Goal: Task Accomplishment & Management: Use online tool/utility

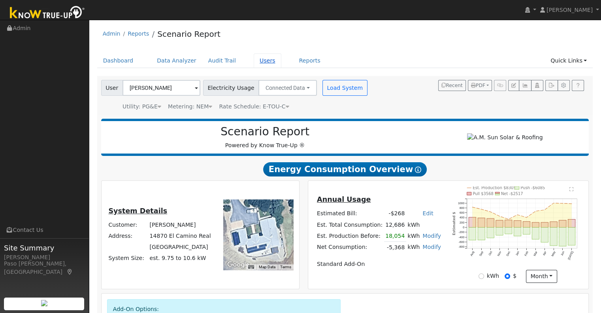
click at [254, 60] on link "Users" at bounding box center [268, 60] width 28 height 15
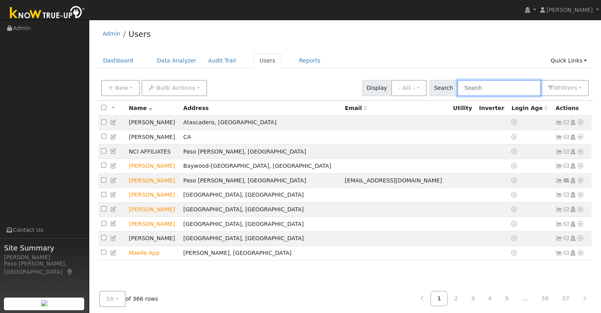
click at [494, 89] on input "text" at bounding box center [500, 88] width 84 height 16
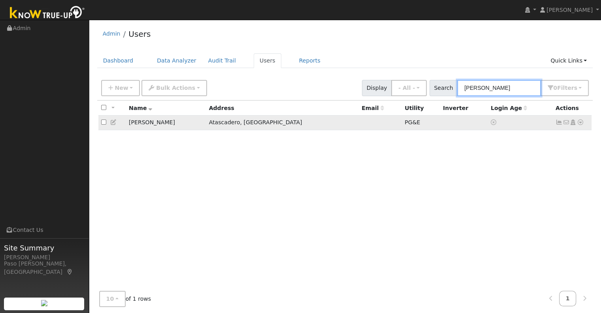
type input "simons"
click at [582, 121] on icon at bounding box center [580, 122] width 7 height 6
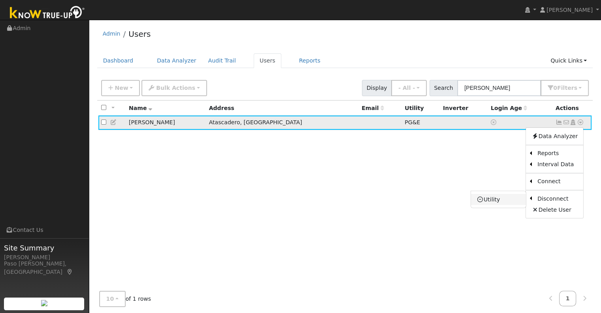
click at [508, 199] on link "Utility" at bounding box center [498, 199] width 55 height 11
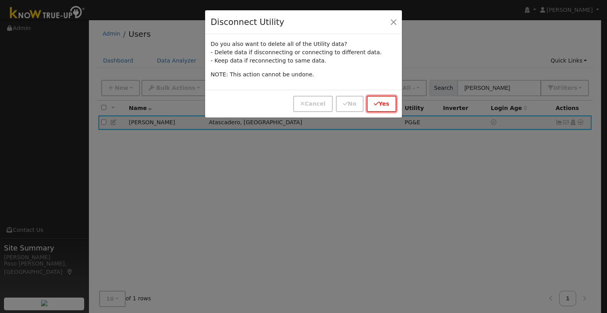
click at [383, 101] on button "Yes" at bounding box center [382, 104] width 30 height 16
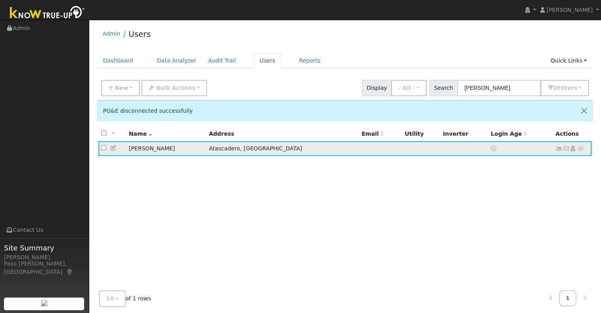
click at [579, 150] on icon at bounding box center [580, 149] width 7 height 6
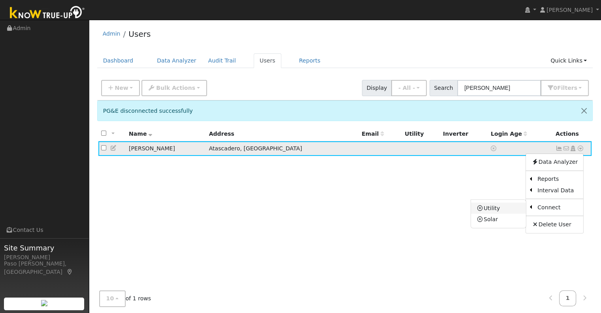
click at [506, 205] on link "Utility" at bounding box center [498, 207] width 55 height 11
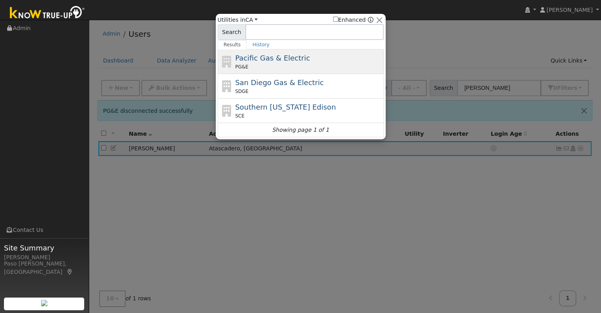
click at [261, 66] on div "PG&E" at bounding box center [308, 66] width 147 height 7
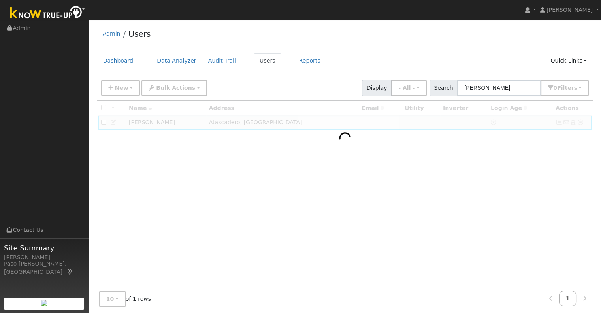
click at [39, 12] on img at bounding box center [47, 13] width 83 height 18
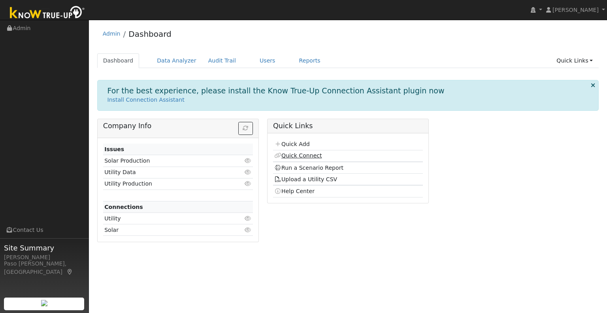
click at [314, 155] on link "Quick Connect" at bounding box center [297, 155] width 47 height 6
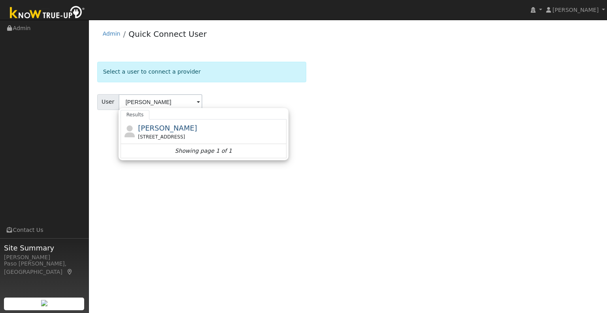
click at [132, 126] on icon at bounding box center [129, 131] width 13 height 12
type input "[PERSON_NAME]"
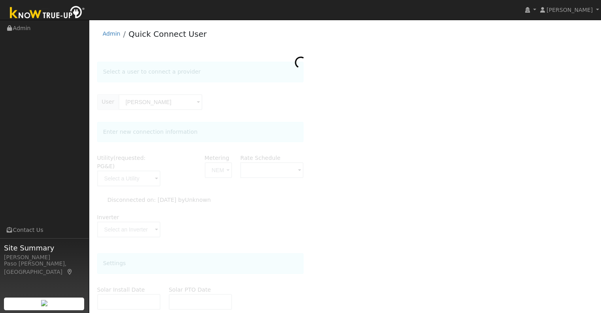
type input "E-TOU-C"
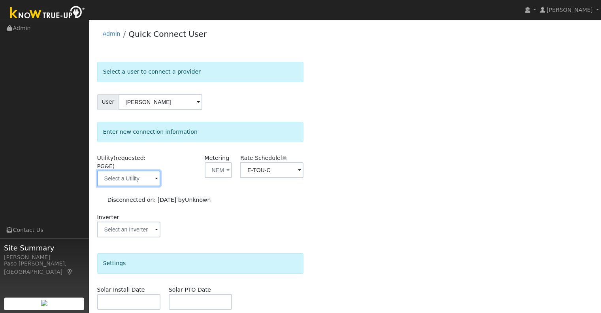
click at [145, 172] on input "text" at bounding box center [128, 178] width 63 height 16
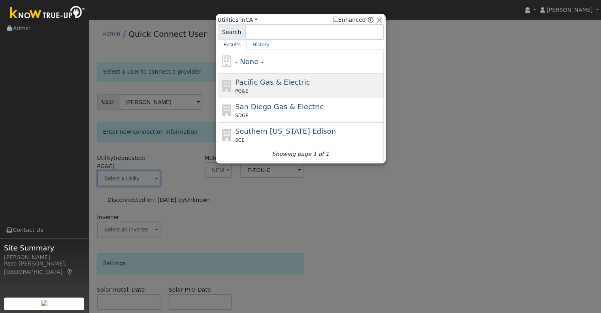
click at [279, 80] on span "Pacific Gas & Electric" at bounding box center [272, 82] width 75 height 8
type input "PG&E"
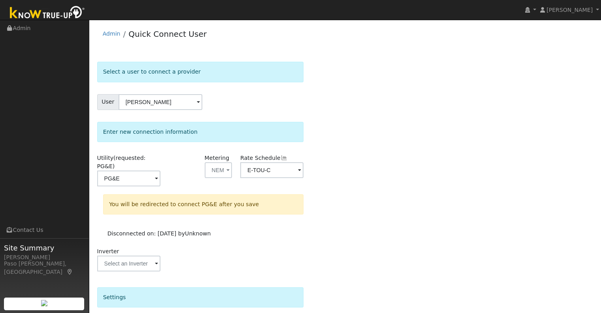
click at [486, 174] on div "Select a user to connect a provider User Scott Simons Account Default Account D…" at bounding box center [345, 251] width 496 height 379
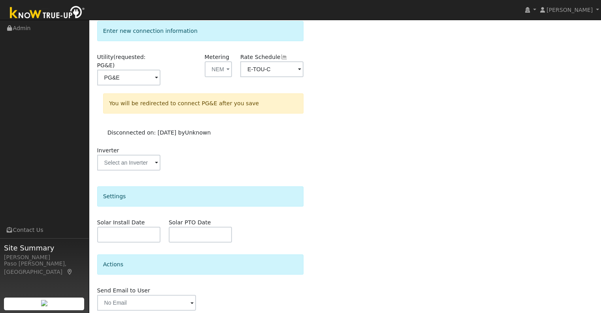
scroll to position [122, 0]
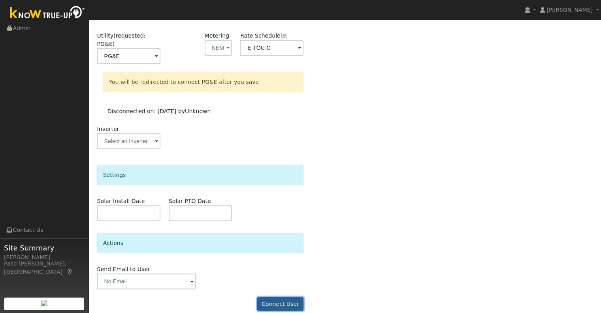
click at [279, 300] on button "Connect User" at bounding box center [280, 303] width 47 height 13
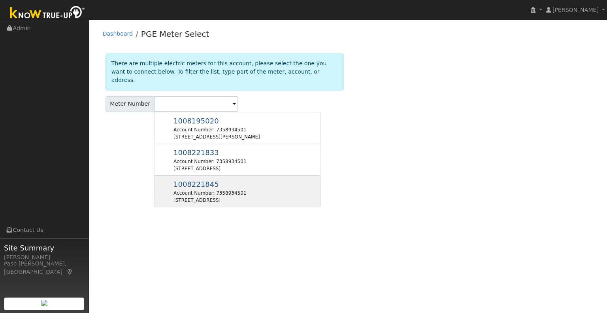
click at [246, 180] on div "1008221845 Account Number: 7358934501 [STREET_ADDRESS]" at bounding box center [210, 191] width 73 height 25
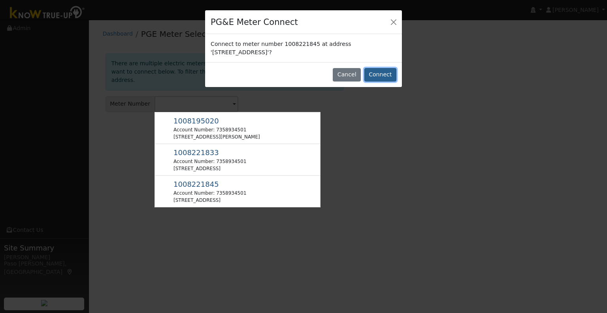
click at [374, 74] on button "Connect" at bounding box center [381, 74] width 32 height 13
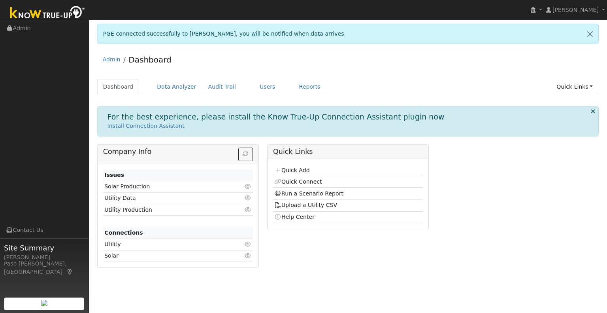
click at [594, 111] on icon at bounding box center [593, 111] width 4 height 6
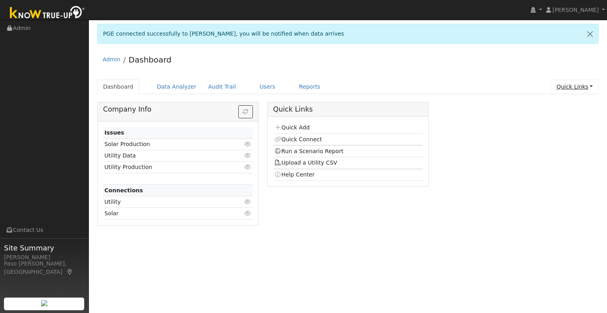
click at [577, 88] on link "Quick Links" at bounding box center [575, 86] width 48 height 15
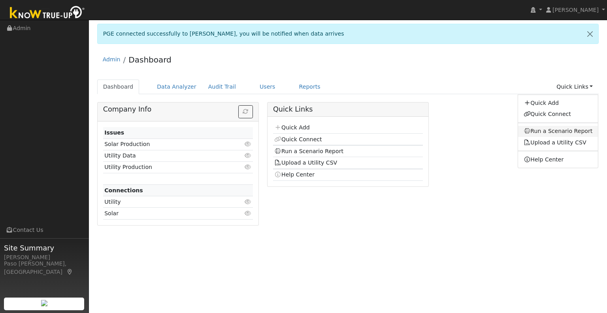
click at [570, 128] on link "Run a Scenario Report" at bounding box center [558, 131] width 80 height 11
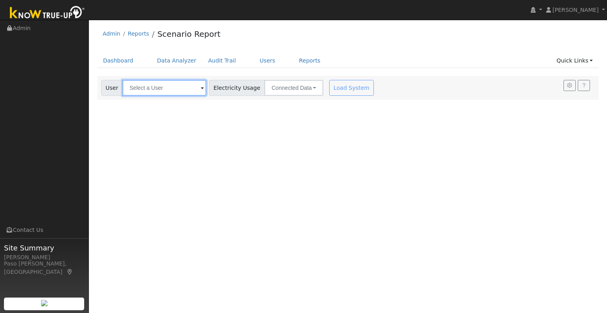
click at [185, 95] on input "text" at bounding box center [165, 88] width 84 height 16
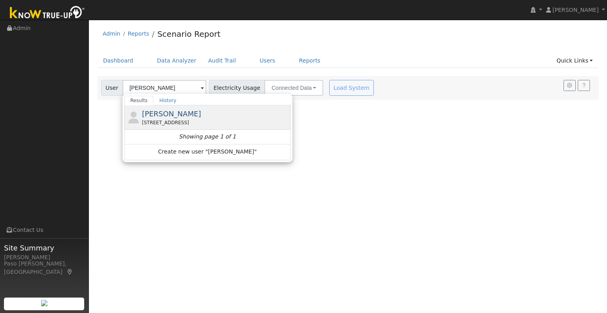
click at [165, 120] on div "[STREET_ADDRESS]" at bounding box center [215, 122] width 147 height 7
type input "[PERSON_NAME]"
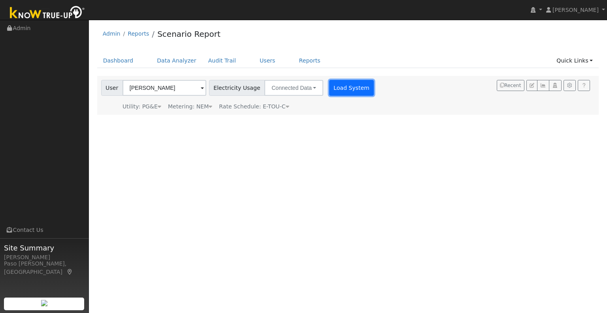
click at [332, 84] on button "Load System" at bounding box center [351, 88] width 45 height 16
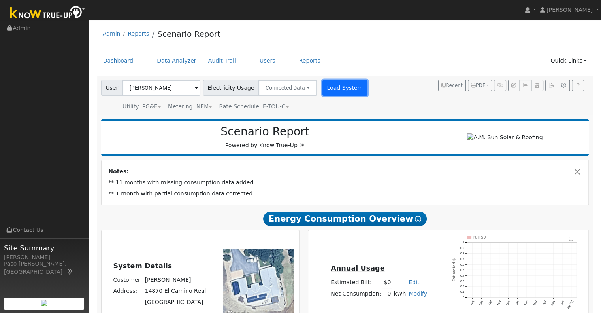
click at [327, 86] on button "Load System" at bounding box center [345, 88] width 45 height 16
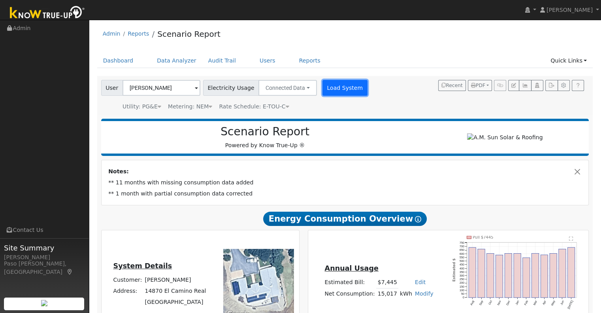
click at [345, 89] on button "Load System" at bounding box center [345, 88] width 45 height 16
click at [338, 89] on button "Load System" at bounding box center [345, 88] width 45 height 16
click at [343, 102] on div "Utility: PG&E Pacific Gas & Electric Metering: NEM NEM NEM NBT Rate Schedule: E…" at bounding box center [235, 105] width 271 height 11
click at [340, 89] on button "Load System" at bounding box center [345, 88] width 45 height 16
click at [341, 91] on button "Load System" at bounding box center [345, 88] width 45 height 16
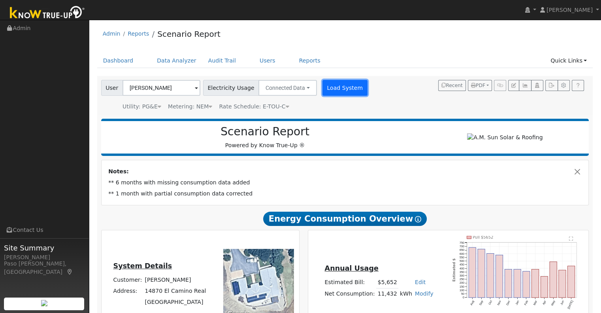
click at [329, 87] on button "Load System" at bounding box center [345, 88] width 45 height 16
click at [328, 90] on button "Load System" at bounding box center [345, 88] width 45 height 16
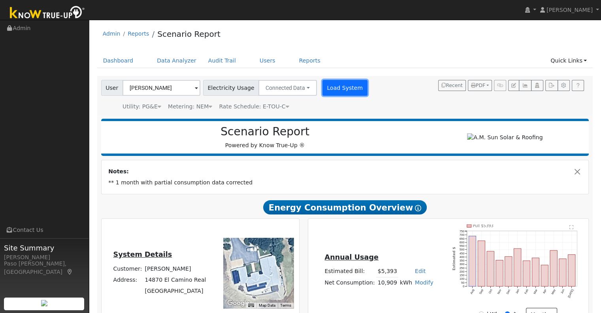
click at [341, 93] on button "Load System" at bounding box center [345, 88] width 45 height 16
click at [339, 93] on button "Load System" at bounding box center [345, 88] width 45 height 16
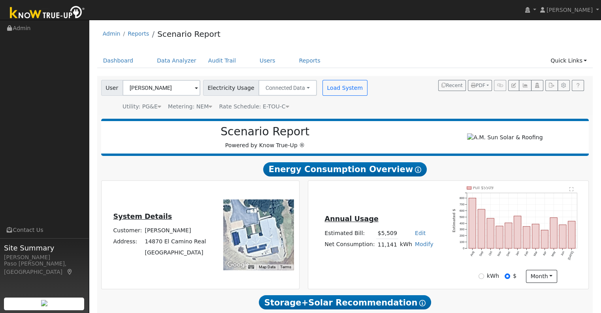
click at [425, 247] on link "Modify" at bounding box center [424, 244] width 19 height 6
click at [395, 273] on link "Add Electric Vehicle" at bounding box center [395, 273] width 66 height 11
type input "300"
click at [424, 267] on button "Save" at bounding box center [429, 265] width 23 height 13
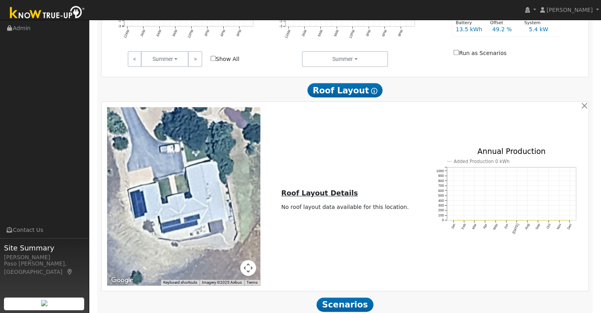
scroll to position [444, 0]
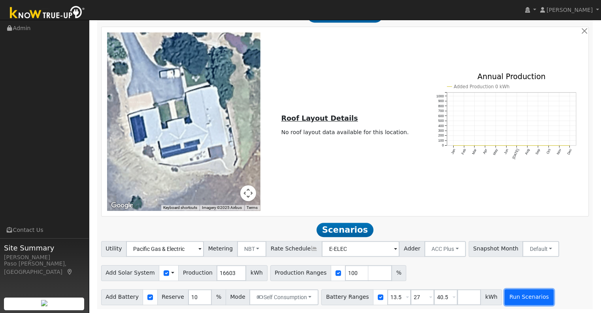
click at [520, 297] on button "Run Scenarios" at bounding box center [529, 297] width 49 height 16
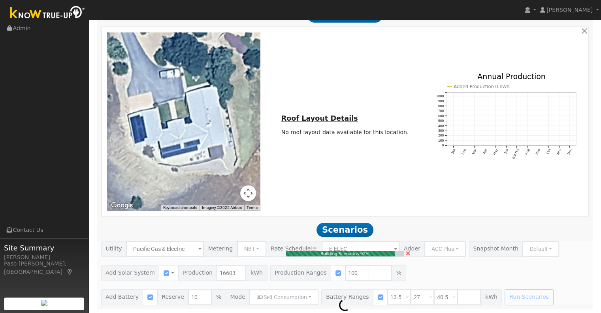
type input "11.1"
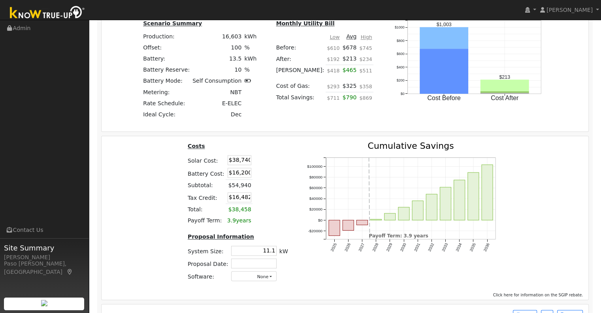
scroll to position [998, 0]
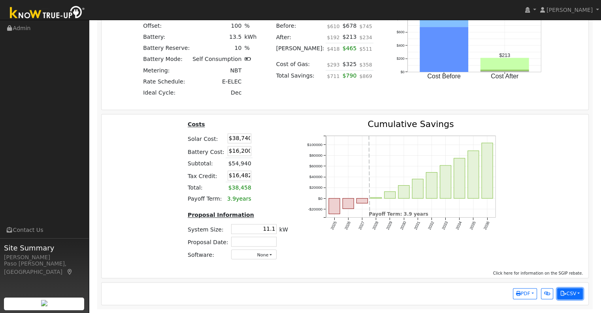
click at [562, 293] on icon "button" at bounding box center [564, 293] width 6 height 5
click at [534, 264] on link "Scenario Interval Data (Before)" at bounding box center [534, 267] width 98 height 11
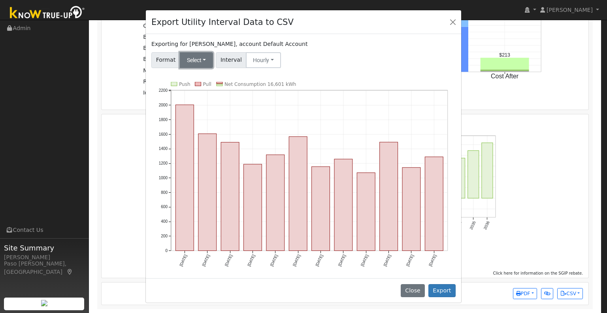
click at [197, 57] on button "Select" at bounding box center [197, 60] width 34 height 16
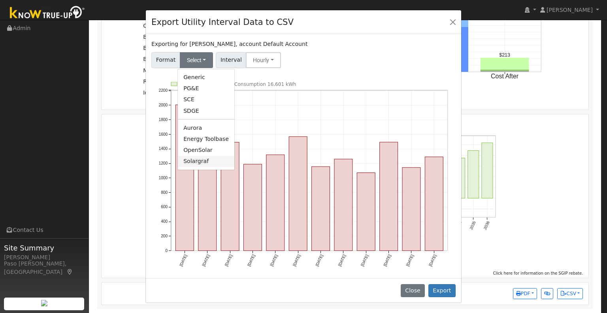
click at [195, 166] on link "Solargraf" at bounding box center [206, 161] width 57 height 11
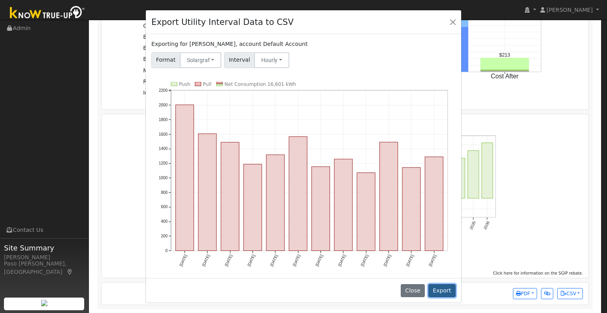
click at [450, 289] on button "Export" at bounding box center [442, 290] width 27 height 13
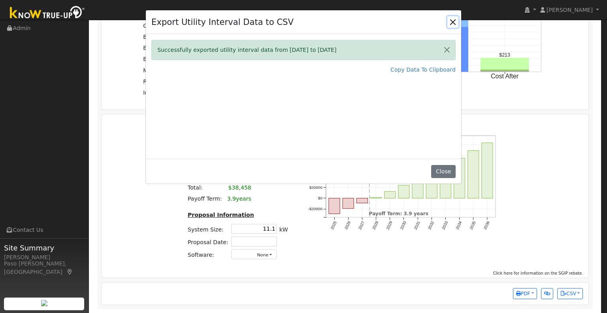
click at [450, 25] on button "Close" at bounding box center [453, 21] width 11 height 11
click at [450, 25] on rect "onclick=""" at bounding box center [444, 17] width 49 height 22
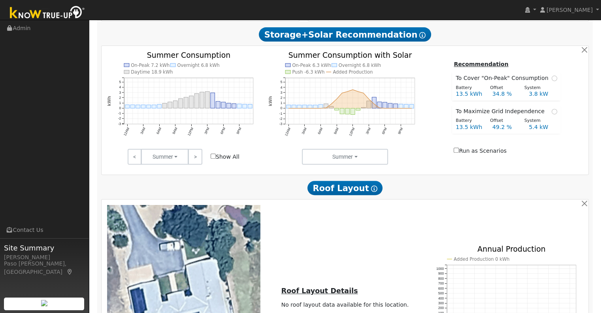
scroll to position [0, 0]
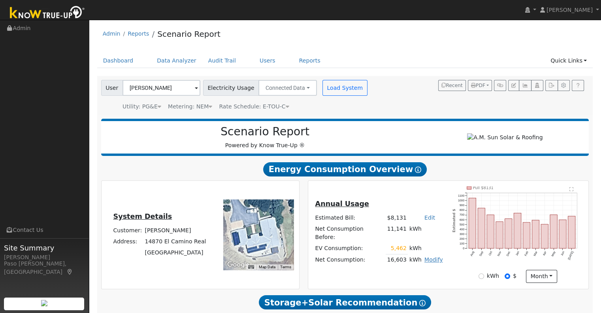
click at [425, 257] on link "Modify" at bounding box center [434, 259] width 19 height 6
click at [408, 284] on link "Edit Electric Vehicle" at bounding box center [403, 285] width 66 height 11
type input "220"
click at [442, 279] on button "Save" at bounding box center [439, 280] width 23 height 13
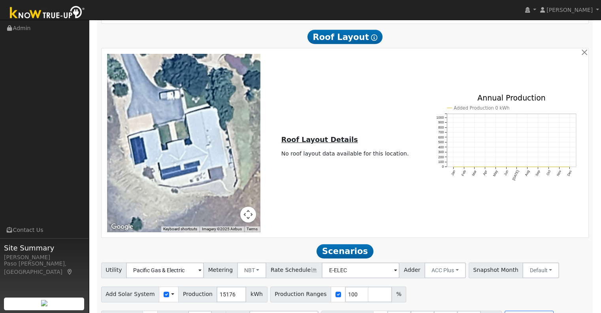
scroll to position [444, 0]
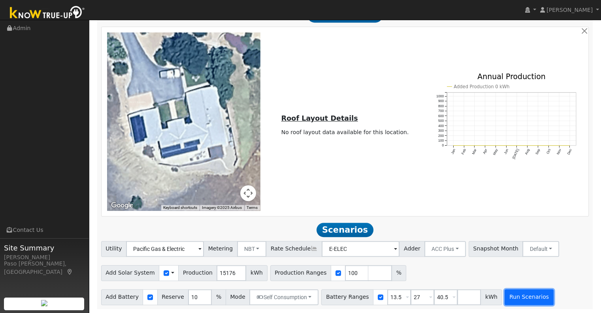
click at [524, 298] on button "Run Scenarios" at bounding box center [529, 297] width 49 height 16
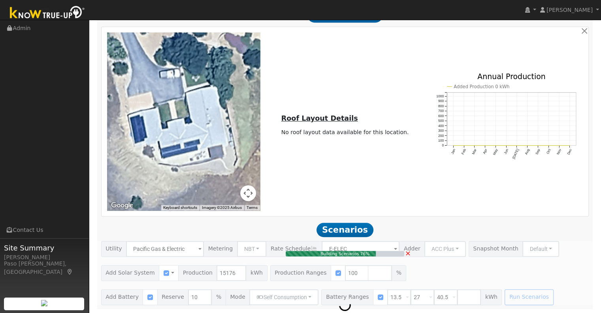
type input "10.1"
type input "$35,411"
type input "$15,483"
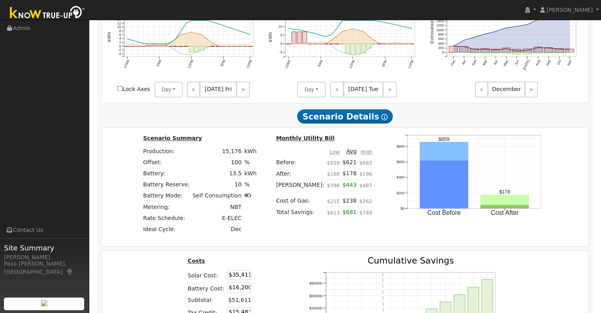
scroll to position [998, 0]
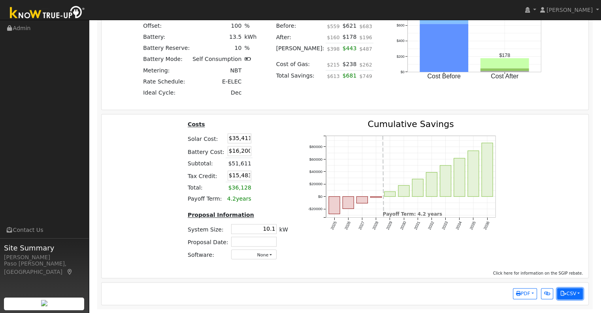
click at [573, 293] on button "CSV" at bounding box center [571, 293] width 26 height 11
click at [552, 272] on link "Scenario Interval Data (Before)" at bounding box center [534, 267] width 98 height 11
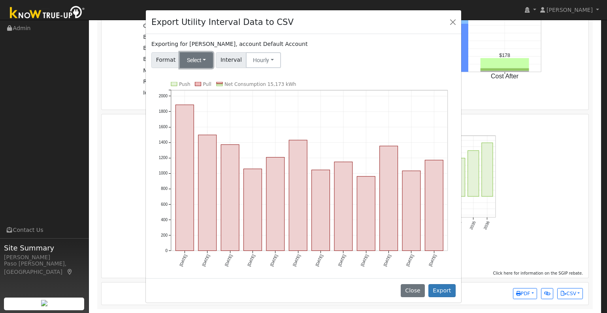
click at [195, 57] on button "Select" at bounding box center [197, 60] width 34 height 16
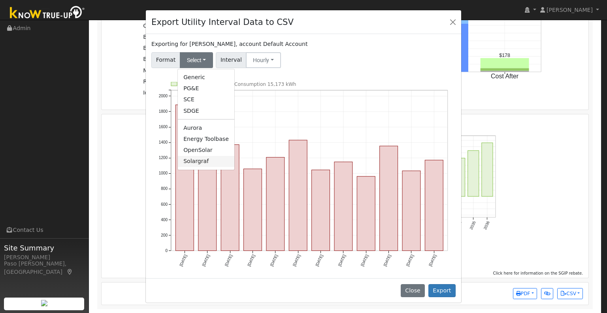
click at [189, 163] on link "Solargraf" at bounding box center [206, 161] width 57 height 11
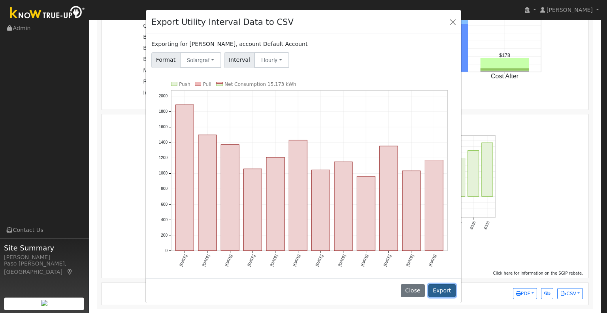
click at [435, 284] on button "Export" at bounding box center [442, 290] width 27 height 13
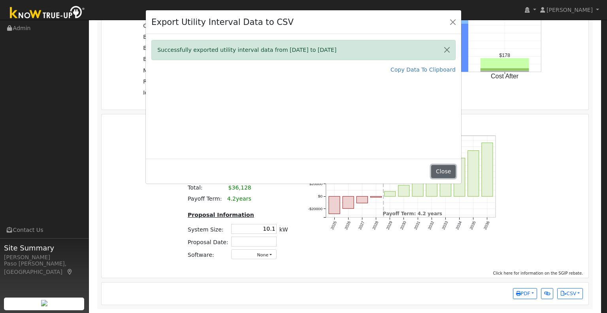
click at [444, 171] on button "Close" at bounding box center [443, 171] width 24 height 13
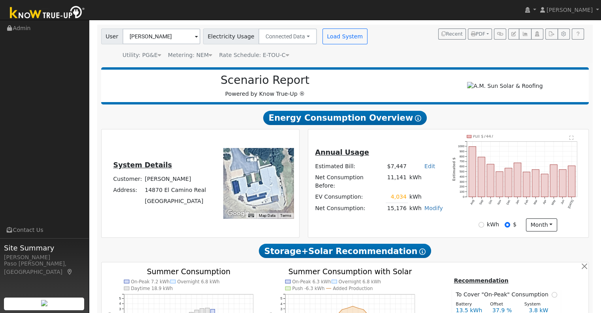
scroll to position [52, 0]
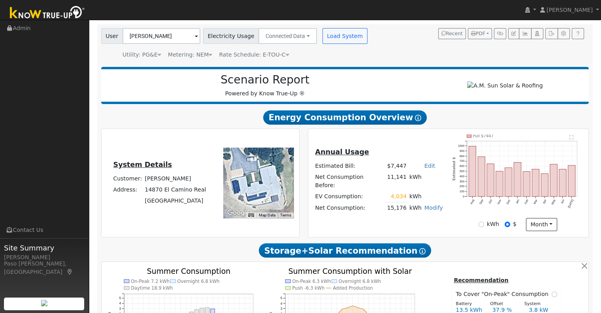
click at [429, 199] on td at bounding box center [433, 196] width 21 height 11
click at [425, 205] on link "Modify" at bounding box center [434, 207] width 19 height 6
click at [420, 232] on link "Edit Electric Vehicle" at bounding box center [403, 233] width 66 height 11
drag, startPoint x: 420, startPoint y: 232, endPoint x: 399, endPoint y: 226, distance: 21.8
click at [399, 226] on div "Add Electric Vehicle 220 miles per week Save" at bounding box center [398, 217] width 113 height 48
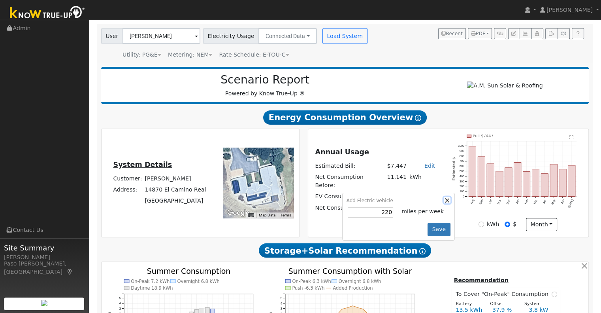
click at [444, 199] on button "button" at bounding box center [447, 200] width 7 height 7
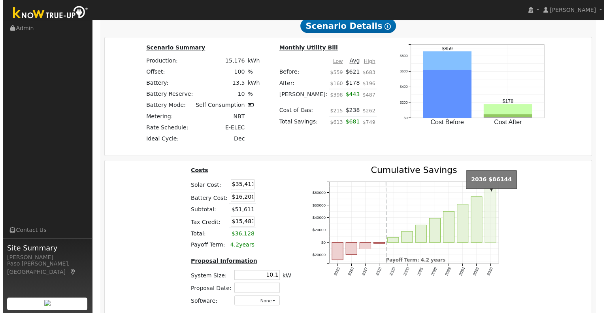
scroll to position [998, 0]
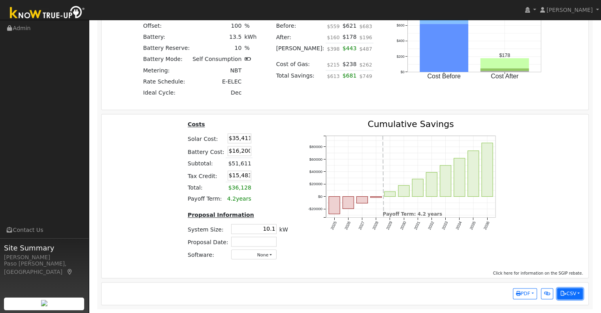
click at [573, 294] on button "CSV" at bounding box center [571, 293] width 26 height 11
click at [557, 270] on link "Scenario Interval Data (Before)" at bounding box center [534, 267] width 98 height 11
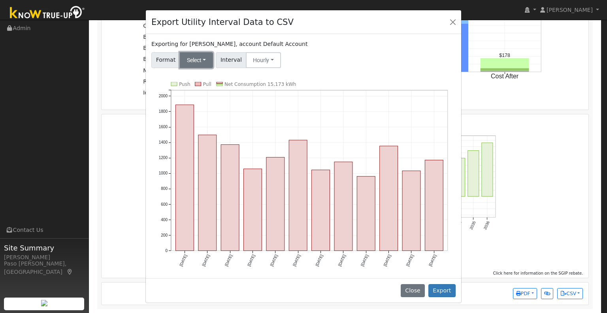
click at [190, 58] on button "Select" at bounding box center [197, 60] width 34 height 16
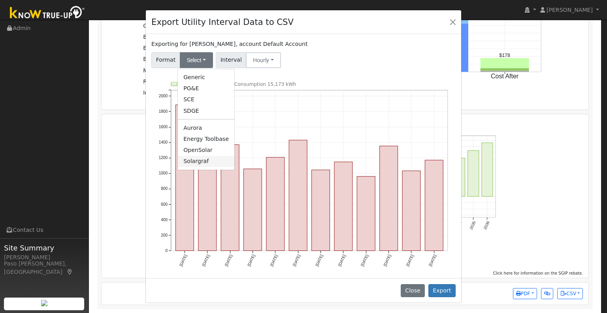
click at [190, 163] on link "Solargraf" at bounding box center [206, 161] width 57 height 11
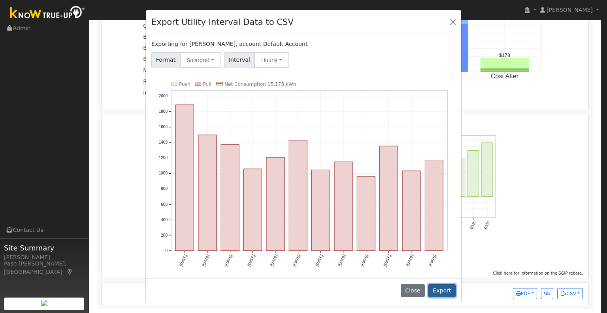
click at [441, 287] on button "Export" at bounding box center [442, 290] width 27 height 13
